Goal: Task Accomplishment & Management: Use online tool/utility

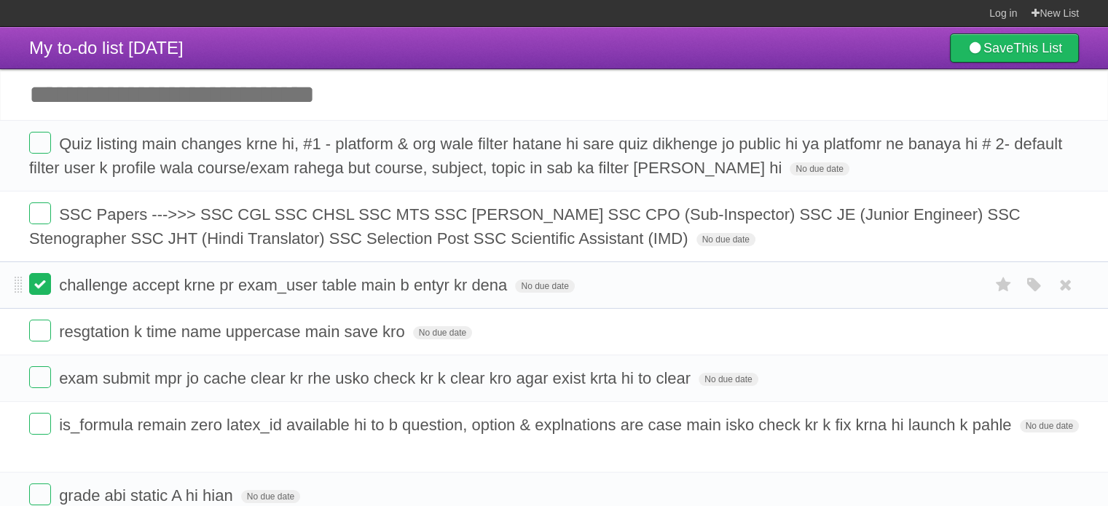
click at [41, 288] on label at bounding box center [40, 284] width 22 height 22
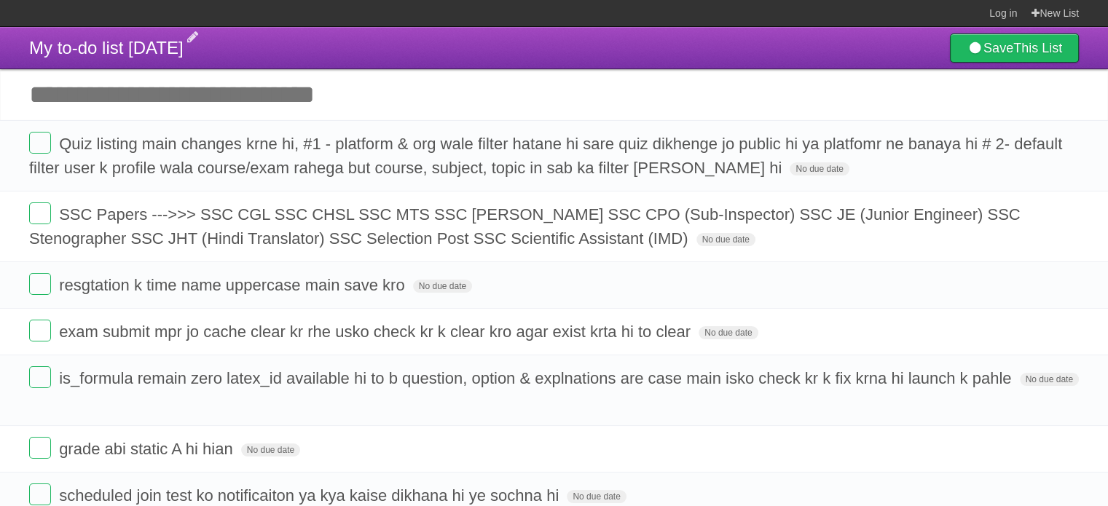
click at [184, 49] on span "My to-do list [DATE]" at bounding box center [106, 48] width 154 height 20
click at [367, 39] on header "My to-do list [DATE] Save This List" at bounding box center [554, 48] width 1108 height 42
click at [547, 45] on header "My to-do list [DATE] Save This List" at bounding box center [554, 48] width 1108 height 42
click at [670, 100] on input "Add another task" at bounding box center [554, 94] width 1108 height 51
click at [793, 241] on form "SSC Papers --->>> SSC CGL SSC CHSL SSC MTS SSC [PERSON_NAME] SSC CPO (Sub-Inspe…" at bounding box center [554, 227] width 1050 height 48
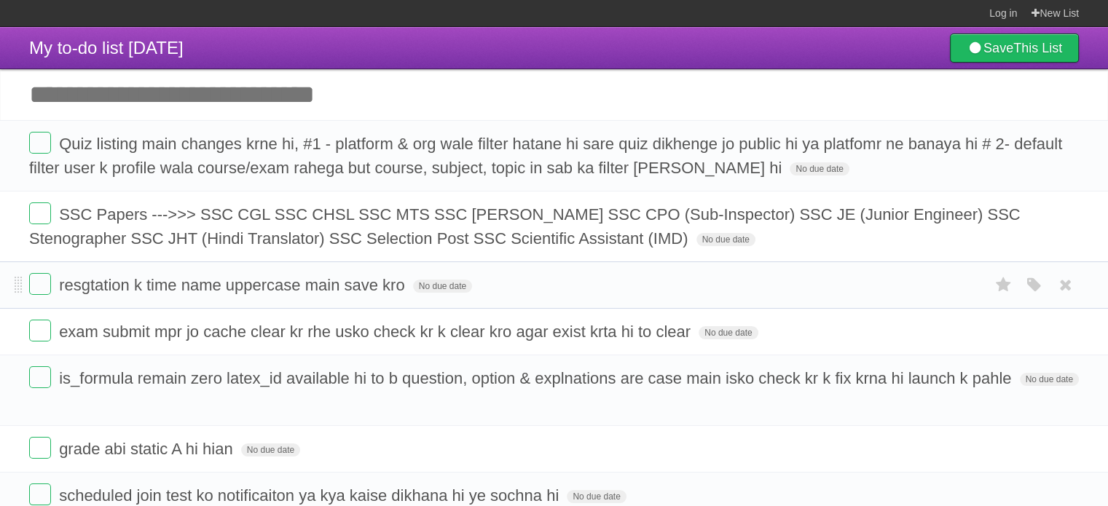
click at [646, 283] on form "resgtation k time name uppercase main save kro No due date White Red Blue Green…" at bounding box center [554, 285] width 1050 height 24
click at [792, 324] on form "exam submit mpr jo cache clear kr rhe usko check kr k clear kro agar exist krta…" at bounding box center [554, 332] width 1050 height 24
click at [759, 381] on span "is_formula remain zero latex_id available hi to b question, option & explnation…" at bounding box center [537, 378] width 956 height 18
click at [759, 381] on form "is_formula remain zero latex_id available hi to b question, option & explnation…" at bounding box center [554, 379] width 1050 height 24
click at [759, 381] on span "is_formula remain zero latex_id available hi to b question, option & explnation…" at bounding box center [537, 378] width 956 height 18
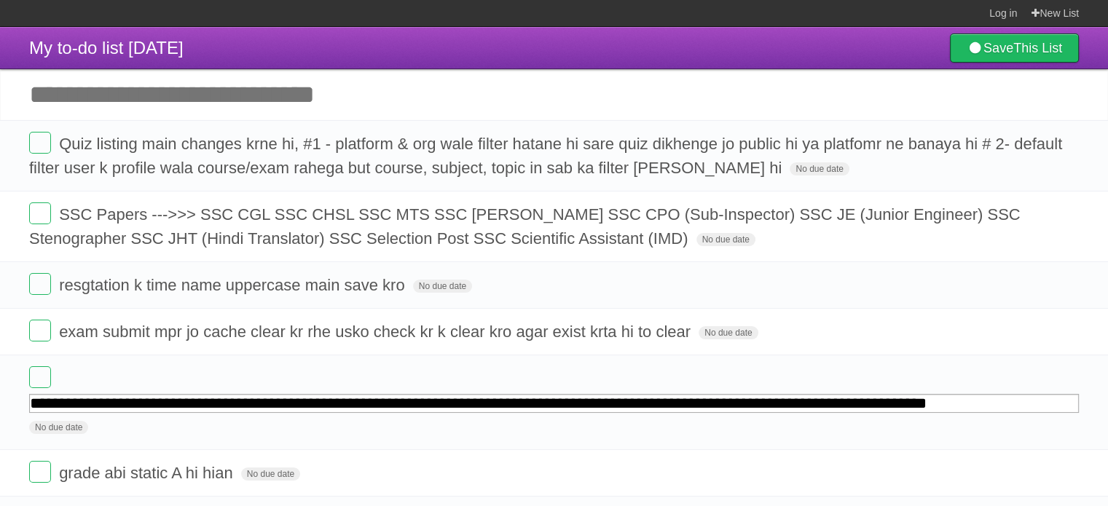
click at [716, 84] on input "Add another task" at bounding box center [554, 94] width 1108 height 51
